Goal: Task Accomplishment & Management: Use online tool/utility

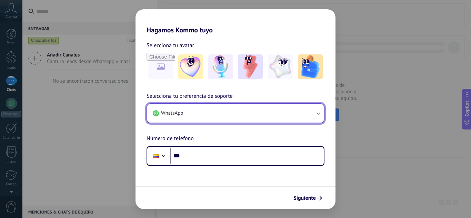
click at [198, 117] on button "WhatsApp" at bounding box center [235, 113] width 176 height 19
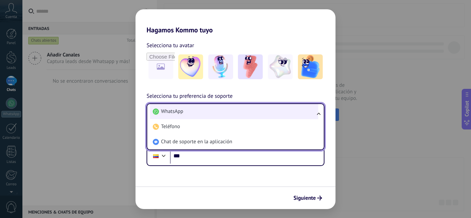
click at [204, 110] on li "WhatsApp" at bounding box center [234, 111] width 168 height 15
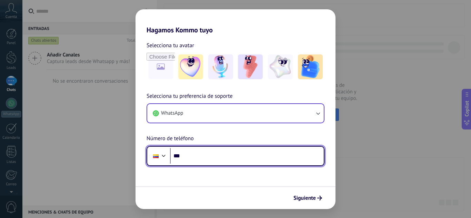
click at [207, 155] on input "***" at bounding box center [247, 156] width 154 height 16
type input "**********"
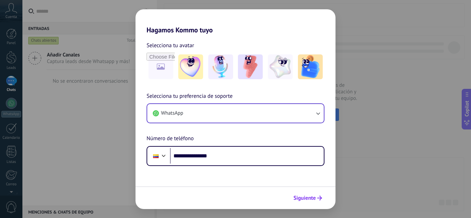
click at [310, 197] on span "Siguiente" at bounding box center [304, 198] width 22 height 5
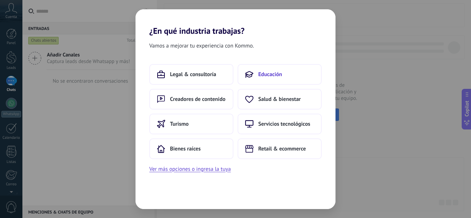
click at [275, 77] on span "Educación" at bounding box center [270, 74] width 24 height 7
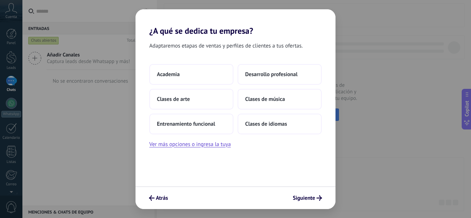
click at [155, 28] on h2 "¿A qué se dedica tu empresa?" at bounding box center [235, 22] width 200 height 27
click at [156, 193] on button "Atrás" at bounding box center [158, 198] width 25 height 12
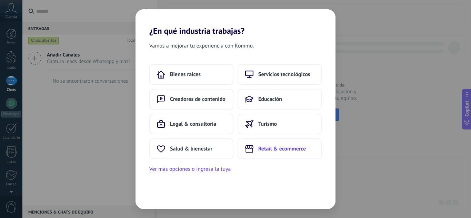
click at [267, 148] on span "Retail & ecommerce" at bounding box center [282, 148] width 48 height 7
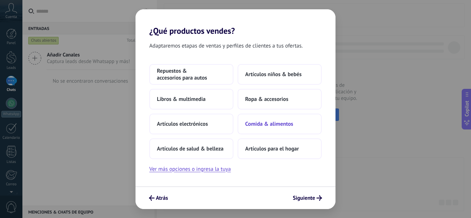
click at [268, 122] on span "Comida & alimentos" at bounding box center [269, 124] width 48 height 7
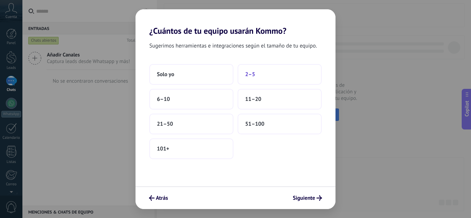
click at [257, 78] on button "2–5" at bounding box center [279, 74] width 84 height 21
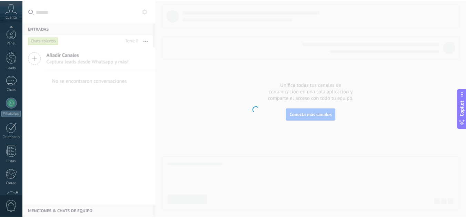
scroll to position [69, 0]
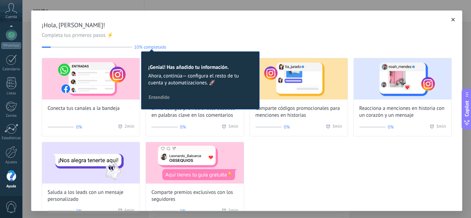
click at [235, 41] on div "¡Hola, [PERSON_NAME]! Completa tus primeros pasos ⚡ 10% completado 10 ¡Genial! …" at bounding box center [247, 35] width 410 height 29
click at [159, 95] on span "Entendido" at bounding box center [159, 97] width 21 height 5
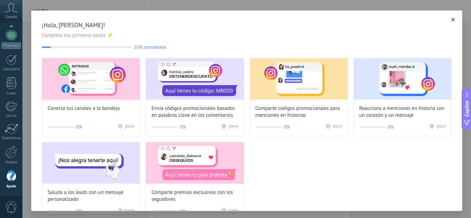
click at [449, 23] on button "button" at bounding box center [452, 19] width 7 height 7
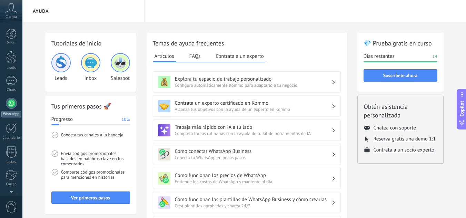
click at [9, 105] on div at bounding box center [11, 103] width 11 height 11
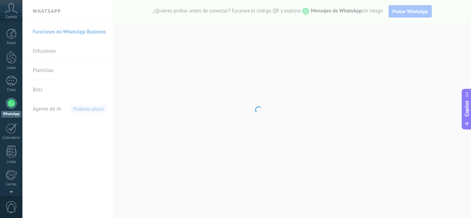
click at [38, 94] on body ".abccls-1,.abccls-2{fill-rule:evenodd}.abccls-2{fill:#fff} .abfcls-1{fill:none}…" at bounding box center [235, 109] width 471 height 218
click at [42, 91] on body ".abccls-1,.abccls-2{fill-rule:evenodd}.abccls-2{fill:#fff} .abfcls-1{fill:none}…" at bounding box center [235, 109] width 471 height 218
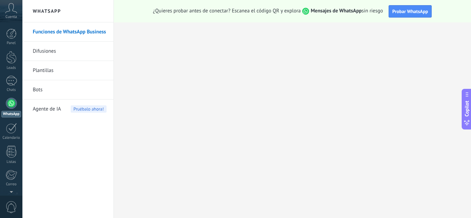
click at [42, 91] on link "Bots" at bounding box center [70, 89] width 74 height 19
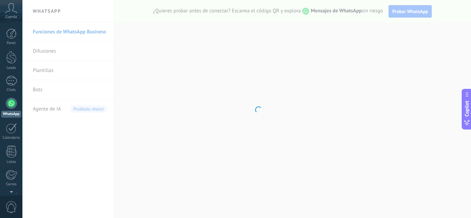
click at [42, 91] on body ".abccls-1,.abccls-2{fill-rule:evenodd}.abccls-2{fill:#fff} .abfcls-1{fill:none}…" at bounding box center [235, 109] width 471 height 218
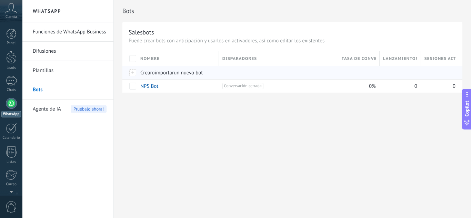
click at [133, 75] on div at bounding box center [133, 73] width 8 height 6
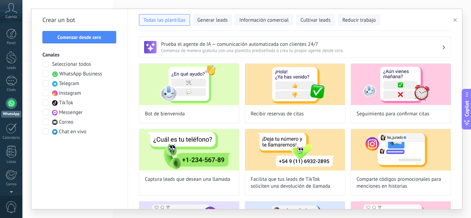
click at [420, 48] on span "Comienza de manera gratuita con una plantilla prediseñada o crea tu propio agen…" at bounding box center [301, 51] width 281 height 6
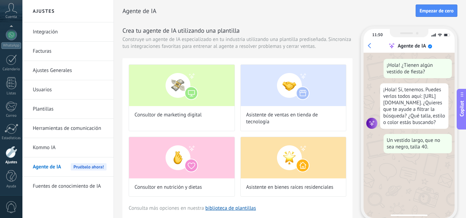
click at [43, 165] on span "Agente de IA" at bounding box center [47, 166] width 28 height 19
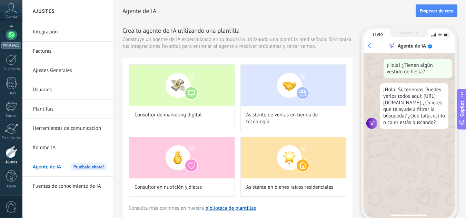
click at [14, 45] on div "WhatsApp" at bounding box center [11, 45] width 20 height 7
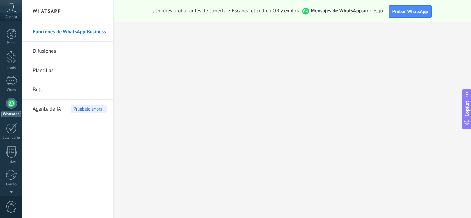
click at [41, 91] on link "Bots" at bounding box center [70, 89] width 74 height 19
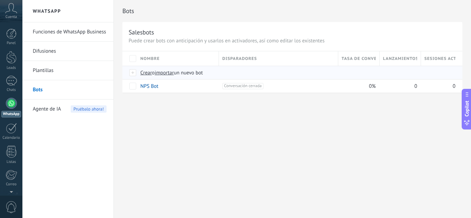
click at [167, 73] on span "importar" at bounding box center [164, 73] width 19 height 7
click at [0, 0] on input "importar un nuevo bot" at bounding box center [0, 0] width 0 height 0
click at [151, 75] on span "Crear" at bounding box center [146, 73] width 12 height 7
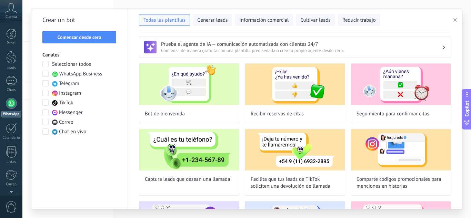
click at [47, 72] on span at bounding box center [45, 74] width 6 height 6
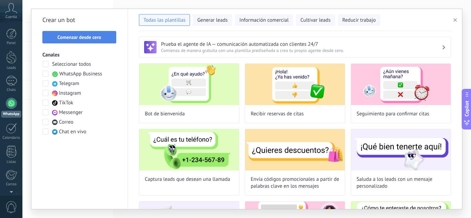
click at [92, 32] on button "Comenzar desde cero" at bounding box center [79, 37] width 74 height 12
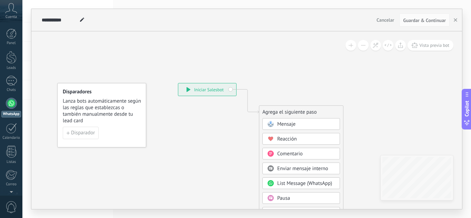
click at [161, 105] on icon at bounding box center [237, 208] width 463 height 594
click at [198, 89] on div "**********" at bounding box center [207, 89] width 58 height 12
click at [312, 181] on span "List Message (WhatsApp)" at bounding box center [304, 183] width 55 height 7
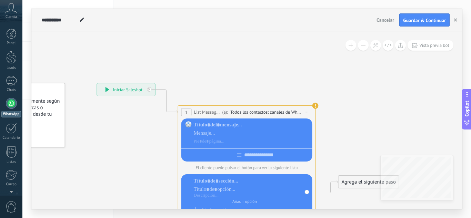
click at [224, 129] on div at bounding box center [252, 133] width 116 height 23
click at [201, 133] on div at bounding box center [252, 133] width 116 height 7
click at [52, 141] on div "Disparadores Lanza bots automáticamente según las reglas que establezcas o tamb…" at bounding box center [20, 115] width 89 height 64
click at [466, 102] on span "Copilot" at bounding box center [466, 109] width 7 height 16
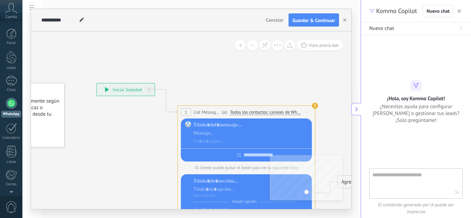
click at [397, 178] on textarea at bounding box center [411, 183] width 78 height 25
type textarea "**********"
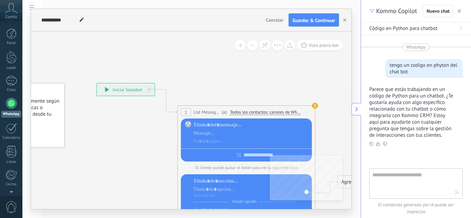
scroll to position [30, 0]
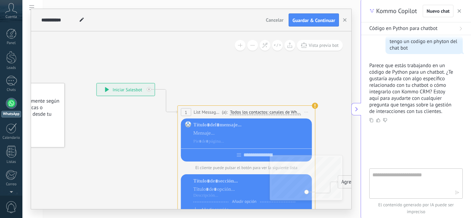
click at [393, 180] on textarea at bounding box center [411, 183] width 78 height 25
type textarea "**********"
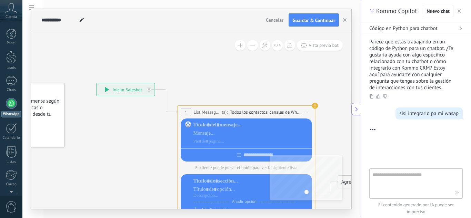
scroll to position [54, 0]
click at [209, 128] on div at bounding box center [251, 125] width 116 height 7
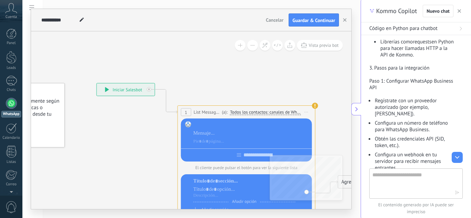
scroll to position [658, 0]
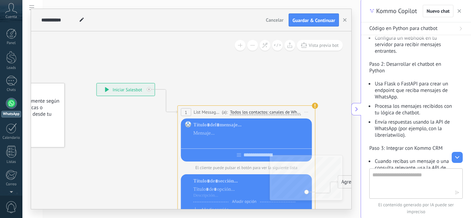
click at [222, 138] on div at bounding box center [251, 141] width 116 height 7
click at [384, 182] on textarea at bounding box center [411, 183] width 78 height 25
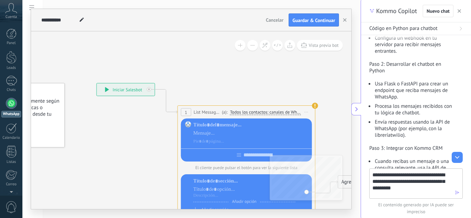
type textarea "**********"
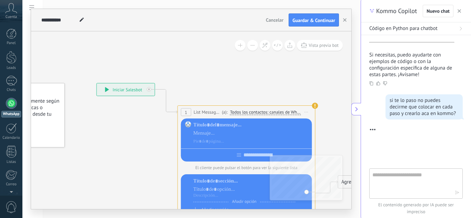
scroll to position [1096, 0]
click at [227, 156] on div at bounding box center [246, 154] width 131 height 11
click at [203, 130] on div at bounding box center [251, 133] width 116 height 7
click at [236, 131] on div at bounding box center [251, 133] width 116 height 7
click at [226, 123] on div at bounding box center [251, 125] width 116 height 7
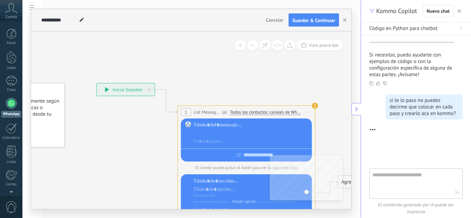
click at [215, 131] on div at bounding box center [251, 133] width 116 height 7
click at [201, 144] on div at bounding box center [251, 141] width 116 height 7
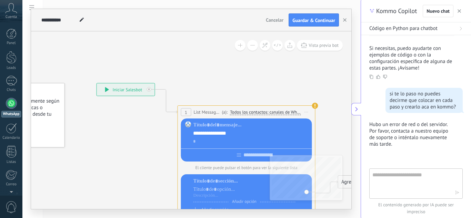
scroll to position [1127, 0]
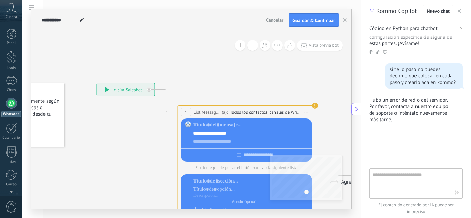
click at [224, 152] on div at bounding box center [246, 154] width 131 height 11
click at [233, 156] on div at bounding box center [246, 154] width 131 height 11
click at [248, 156] on input "text" at bounding box center [252, 155] width 8 height 6
type input "**"
click at [246, 153] on input "**" at bounding box center [251, 155] width 10 height 6
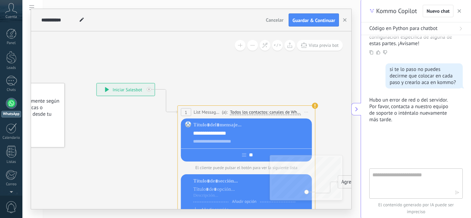
click at [242, 156] on icon at bounding box center [244, 154] width 4 height 3
click at [262, 156] on div "**" at bounding box center [246, 154] width 131 height 11
click at [388, 181] on textarea at bounding box center [411, 183] width 78 height 25
type textarea "****"
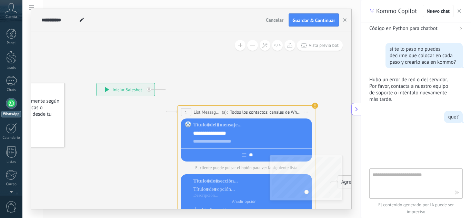
scroll to position [1151, 0]
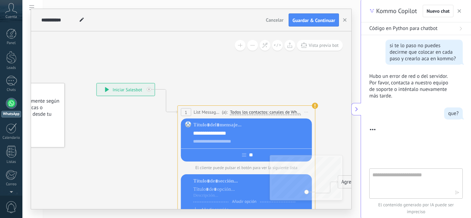
click at [354, 113] on button at bounding box center [356, 109] width 10 height 12
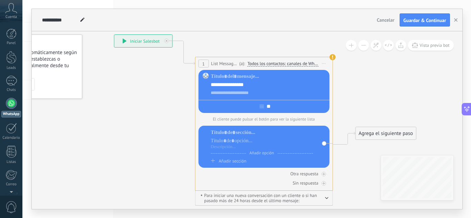
drag, startPoint x: 148, startPoint y: 159, endPoint x: 165, endPoint y: 109, distance: 53.5
click at [165, 109] on icon at bounding box center [252, 113] width 623 height 502
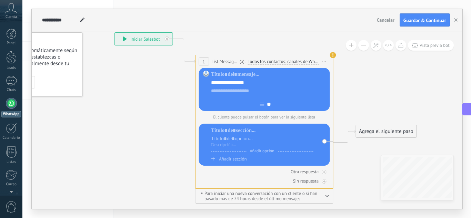
click at [328, 198] on button "button" at bounding box center [326, 195] width 3 height 5
click at [228, 138] on div at bounding box center [262, 138] width 102 height 7
click at [235, 131] on div at bounding box center [262, 130] width 102 height 7
click at [429, 41] on button "Vista previa bot" at bounding box center [431, 45] width 46 height 11
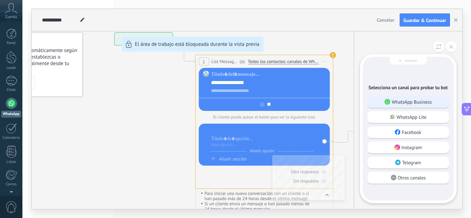
click at [397, 102] on p "WhatsApp Business" at bounding box center [411, 102] width 40 height 6
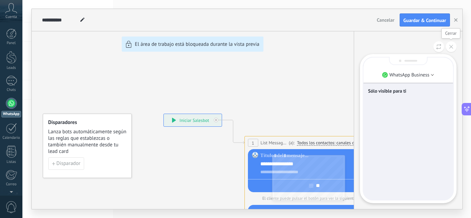
drag, startPoint x: 458, startPoint y: 46, endPoint x: 450, endPoint y: 48, distance: 8.1
click at [450, 48] on div "WhatsApp Business Sólo visible para ti" at bounding box center [408, 120] width 109 height 178
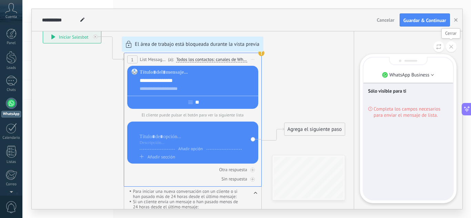
click at [450, 48] on icon at bounding box center [451, 47] width 4 height 4
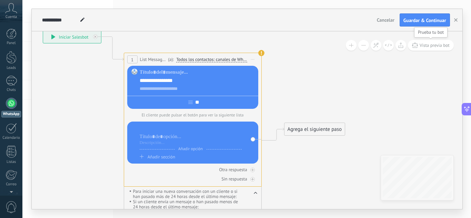
click at [424, 48] on span "Vista previa bot" at bounding box center [434, 45] width 30 height 6
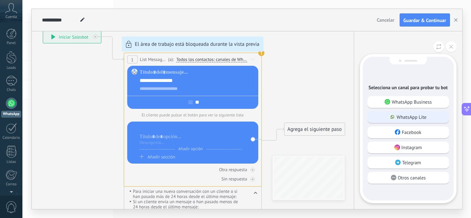
click at [390, 118] on use at bounding box center [392, 117] width 6 height 6
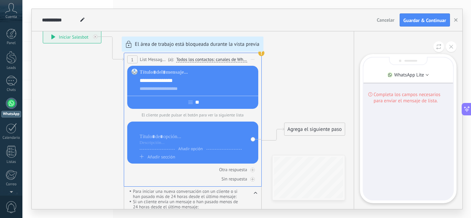
click at [172, 138] on div "**********" at bounding box center [247, 109] width 430 height 200
click at [247, 169] on div "**********" at bounding box center [247, 109] width 430 height 200
click at [448, 47] on button at bounding box center [451, 46] width 11 height 11
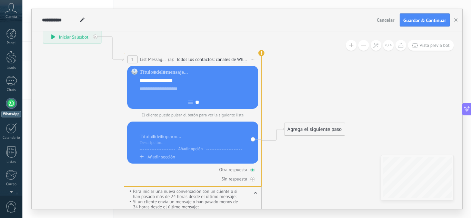
click at [252, 170] on icon at bounding box center [252, 170] width 3 height 3
click at [154, 143] on div at bounding box center [191, 143] width 102 height 6
click at [154, 138] on div at bounding box center [191, 136] width 102 height 7
click at [157, 159] on span "Añadir sección" at bounding box center [161, 157] width 28 height 6
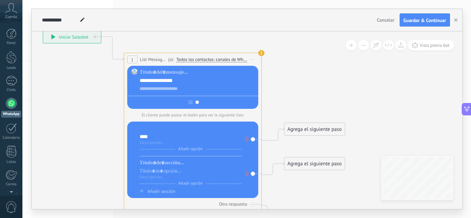
click at [247, 175] on icon at bounding box center [246, 174] width 3 height 4
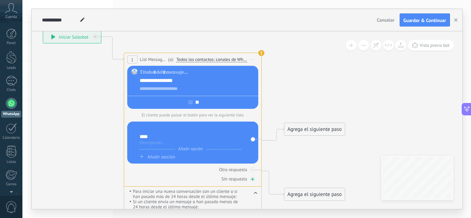
click at [253, 182] on div at bounding box center [252, 179] width 4 height 4
click at [253, 169] on div at bounding box center [252, 170] width 4 height 4
click at [251, 172] on div at bounding box center [252, 170] width 4 height 4
click at [251, 180] on icon at bounding box center [252, 179] width 2 height 2
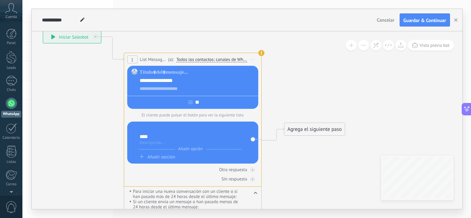
click at [149, 160] on span "Añadir sección" at bounding box center [161, 157] width 28 height 6
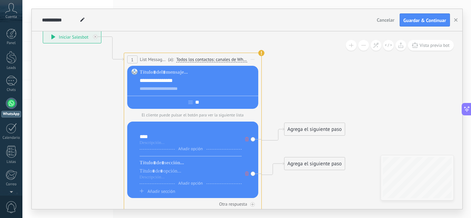
click at [246, 177] on span at bounding box center [246, 174] width 7 height 8
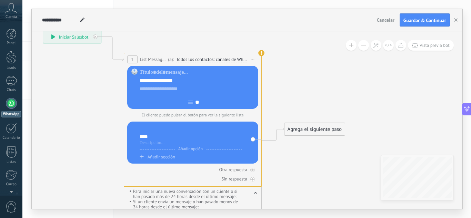
click at [189, 150] on span "Añadir opción" at bounding box center [190, 148] width 31 height 5
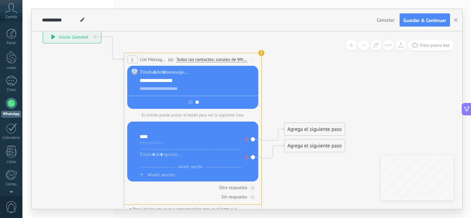
click at [151, 161] on div at bounding box center [191, 161] width 102 height 6
click at [188, 169] on span "Añadir opción" at bounding box center [190, 166] width 31 height 5
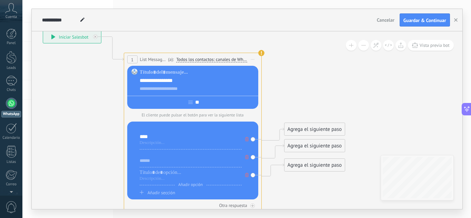
click at [150, 155] on div at bounding box center [191, 154] width 102 height 7
click at [148, 160] on div "******" at bounding box center [191, 161] width 102 height 6
click at [147, 175] on div at bounding box center [191, 172] width 102 height 7
click at [185, 186] on span "Añadir opción" at bounding box center [190, 184] width 31 height 5
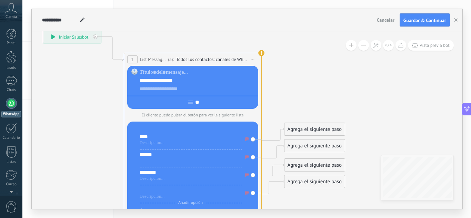
click at [157, 190] on div at bounding box center [191, 190] width 102 height 7
click at [431, 43] on span "Vista previa bot" at bounding box center [434, 45] width 30 height 6
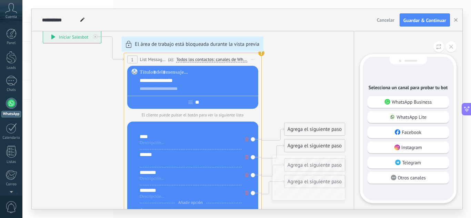
click at [261, 53] on div "**********" at bounding box center [247, 109] width 430 height 200
click at [383, 119] on div "WhatsApp Lite" at bounding box center [407, 117] width 81 height 12
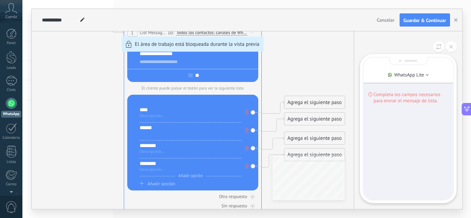
click at [303, 99] on div "**********" at bounding box center [247, 109] width 430 height 200
click at [252, 132] on div "**********" at bounding box center [247, 109] width 430 height 200
click at [453, 19] on button "button" at bounding box center [455, 19] width 10 height 13
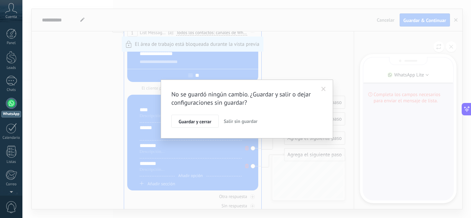
click at [321, 88] on span at bounding box center [323, 89] width 4 height 5
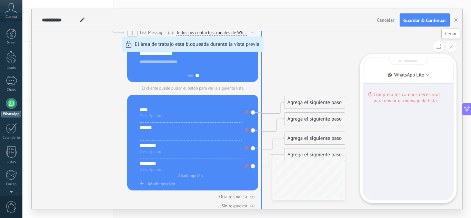
click at [453, 43] on button at bounding box center [451, 46] width 11 height 11
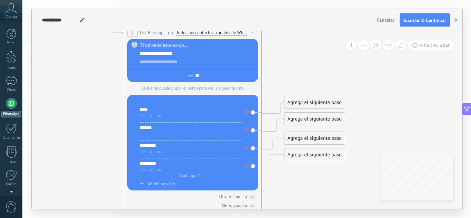
click at [320, 140] on div "Agrega el siguiente paso" at bounding box center [314, 138] width 60 height 11
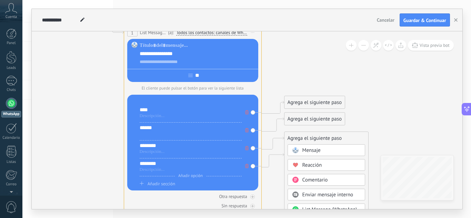
click at [304, 105] on div "Agrega el siguiente paso" at bounding box center [314, 102] width 60 height 11
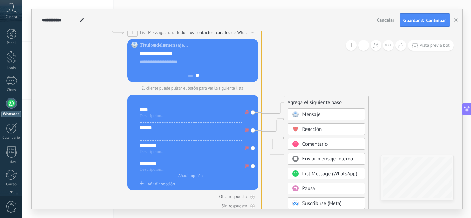
click at [309, 172] on span "List Message (WhatsApp)" at bounding box center [329, 174] width 55 height 7
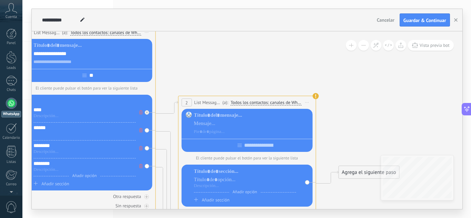
drag, startPoint x: 207, startPoint y: 102, endPoint x: 185, endPoint y: 102, distance: 22.7
click at [185, 102] on div "2" at bounding box center [186, 103] width 10 height 8
click at [147, 113] on icon at bounding box center [146, 112] width 2 height 2
click at [148, 114] on div "**** Añadir opción ****** Añadir opción ******** Añadir opción" at bounding box center [86, 143] width 131 height 96
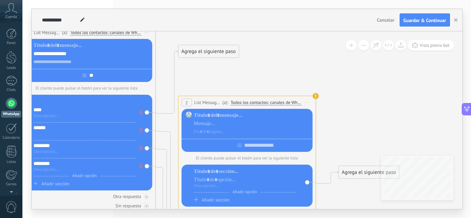
click at [146, 114] on div "**** Añadir opción ****** Añadir opción ******** Añadir opción" at bounding box center [86, 143] width 131 height 96
drag, startPoint x: 190, startPoint y: 109, endPoint x: 241, endPoint y: 83, distance: 57.0
click at [289, 90] on icon at bounding box center [156, 142] width 784 height 622
click at [307, 105] on span "Iniciar vista previa aquí Cambiar nombre Duplicar [GEOGRAPHIC_DATA]" at bounding box center [306, 103] width 11 height 10
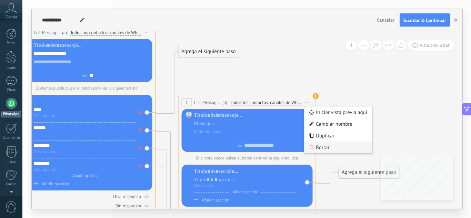
click at [319, 144] on div "Borrar" at bounding box center [338, 148] width 68 height 12
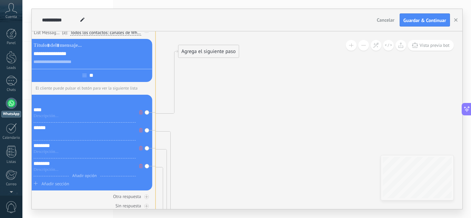
click at [149, 133] on div "**** Añadir opción ****** Añadir opción ******** Añadir opción" at bounding box center [86, 143] width 131 height 96
click at [148, 133] on div "**** Añadir opción ****** Añadir opción ******** Añadir opción" at bounding box center [86, 143] width 131 height 96
click at [147, 131] on div "**** Añadir opción ****** Añadir opción ******** Añadir opción" at bounding box center [86, 143] width 131 height 96
click at [293, 115] on icon at bounding box center [156, 142] width 784 height 622
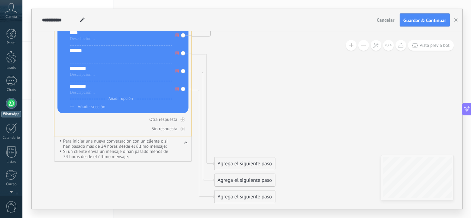
drag, startPoint x: 293, startPoint y: 115, endPoint x: 327, endPoint y: 41, distance: 81.5
click at [327, 41] on icon at bounding box center [192, 65] width 784 height 622
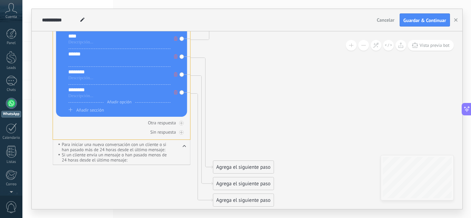
click at [240, 169] on div "Agrega el siguiente paso" at bounding box center [243, 167] width 60 height 11
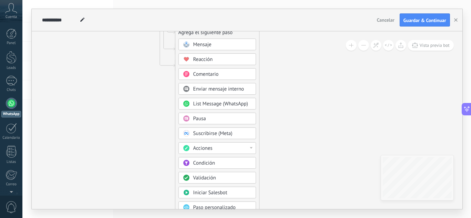
drag, startPoint x: 243, startPoint y: 154, endPoint x: 204, endPoint y: 20, distance: 140.2
click at [204, 20] on div "**********" at bounding box center [247, 109] width 430 height 200
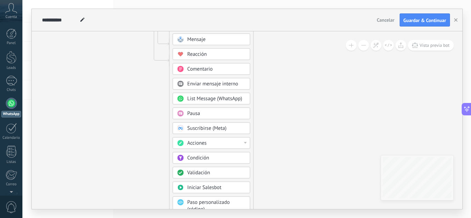
drag, startPoint x: 275, startPoint y: 108, endPoint x: 276, endPoint y: 76, distance: 32.1
drag, startPoint x: 272, startPoint y: 143, endPoint x: 279, endPoint y: 119, distance: 25.0
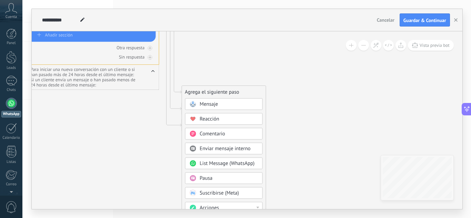
drag, startPoint x: 279, startPoint y: 119, endPoint x: 285, endPoint y: 183, distance: 65.1
click at [239, 160] on span "List Message (WhatsApp)" at bounding box center [227, 163] width 55 height 7
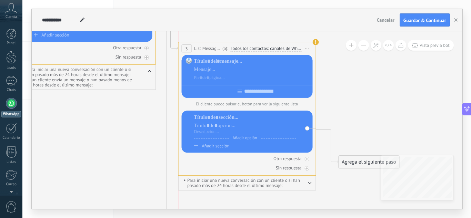
drag, startPoint x: 252, startPoint y: 87, endPoint x: 253, endPoint y: 43, distance: 43.8
click at [253, 43] on div "**********" at bounding box center [246, 48] width 137 height 13
click at [226, 64] on div at bounding box center [252, 61] width 116 height 7
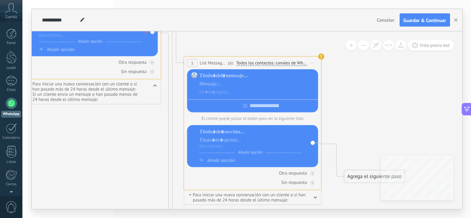
drag, startPoint x: 384, startPoint y: 89, endPoint x: 389, endPoint y: 103, distance: 15.5
click at [389, 103] on icon at bounding box center [162, 69] width 784 height 744
click at [242, 83] on div at bounding box center [257, 84] width 116 height 7
click at [225, 79] on div at bounding box center [257, 75] width 116 height 7
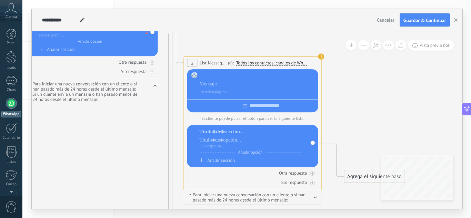
click at [225, 79] on div at bounding box center [257, 75] width 116 height 7
click at [258, 153] on span "Añadir opción" at bounding box center [250, 152] width 31 height 5
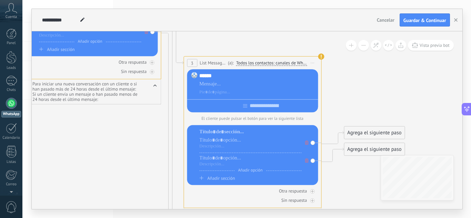
click at [249, 171] on span "Añadir opción" at bounding box center [250, 170] width 31 height 5
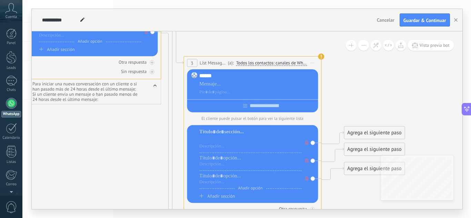
click at [218, 141] on div at bounding box center [250, 140] width 102 height 7
click at [11, 16] on span "Cuenta" at bounding box center [11, 17] width 11 height 4
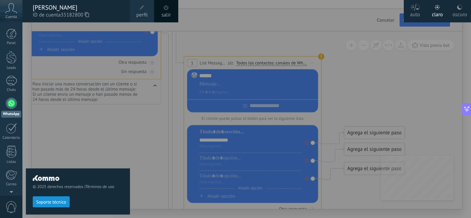
click at [160, 13] on div "salir" at bounding box center [166, 11] width 24 height 22
